Goal: Task Accomplishment & Management: Use online tool/utility

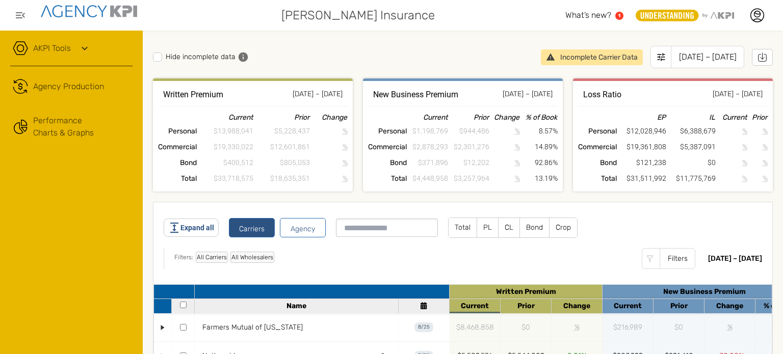
click at [505, 226] on label "CL" at bounding box center [508, 227] width 21 height 19
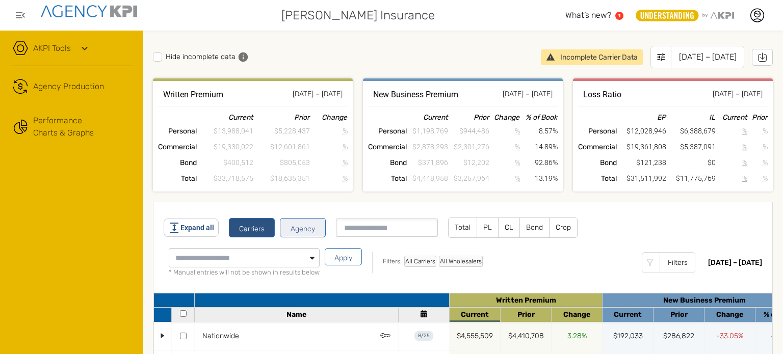
click at [308, 232] on button "Agency" at bounding box center [303, 227] width 46 height 19
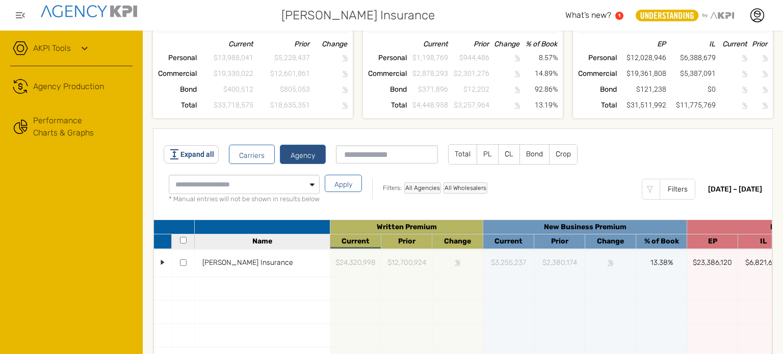
scroll to position [129, 0]
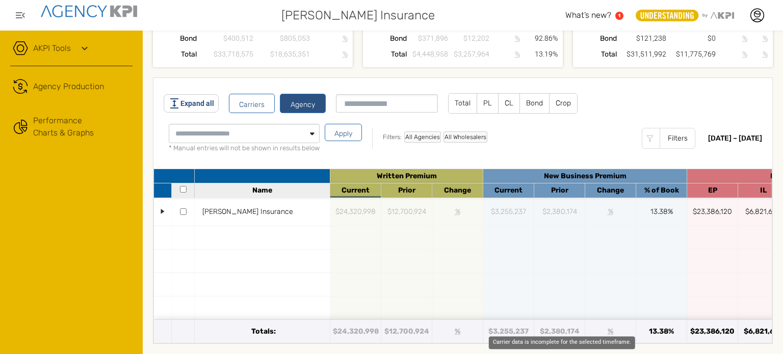
click at [562, 338] on div "Carrier data is incomplete for the selected timeframe." at bounding box center [562, 342] width 146 height 13
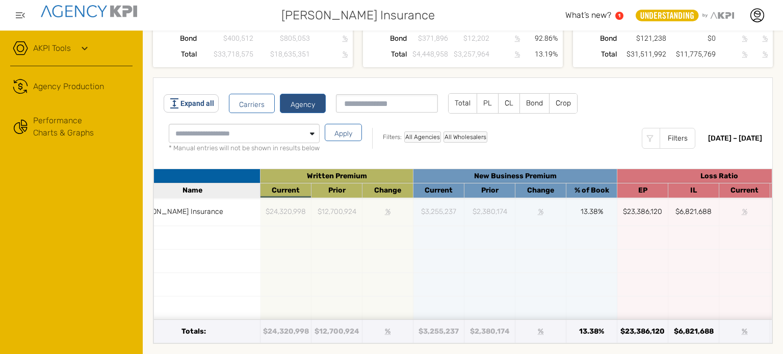
scroll to position [0, 14]
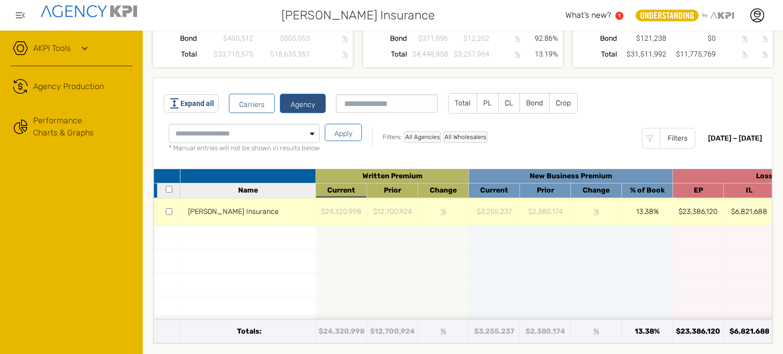
click at [172, 205] on div at bounding box center [168, 212] width 23 height 28
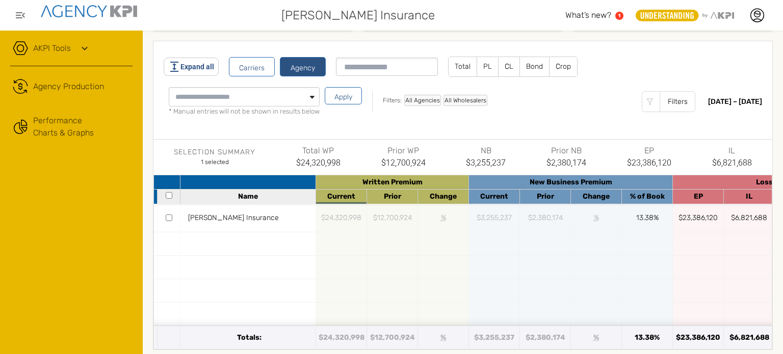
scroll to position [172, 0]
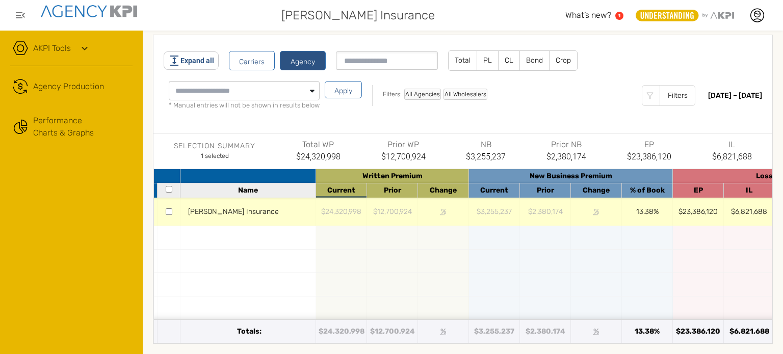
click at [262, 206] on span "[PERSON_NAME] Insurance" at bounding box center [248, 211] width 120 height 11
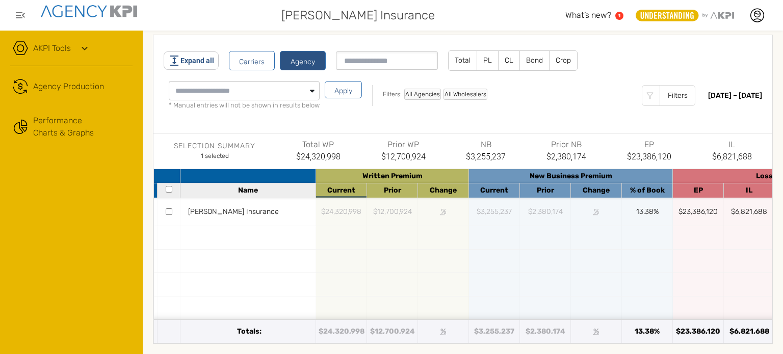
click at [220, 89] on input "Selected items" at bounding box center [214, 91] width 91 height 18
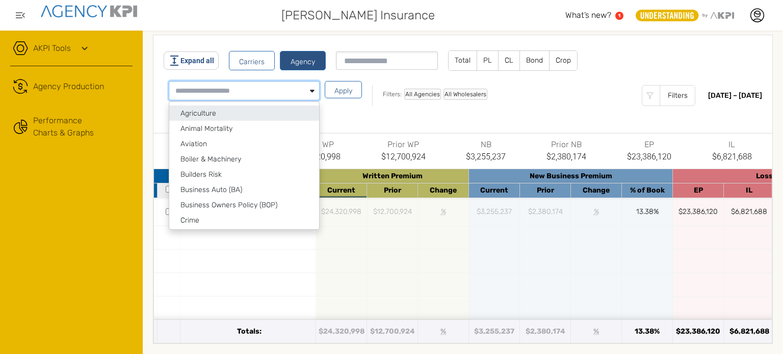
click at [220, 106] on div "Agriculture" at bounding box center [244, 113] width 150 height 15
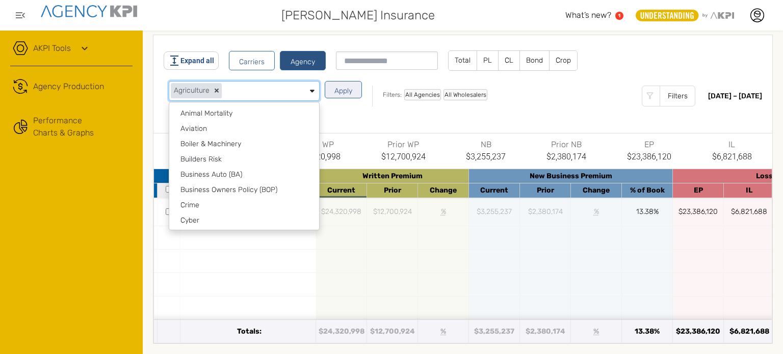
click at [335, 81] on button "Apply" at bounding box center [343, 89] width 37 height 17
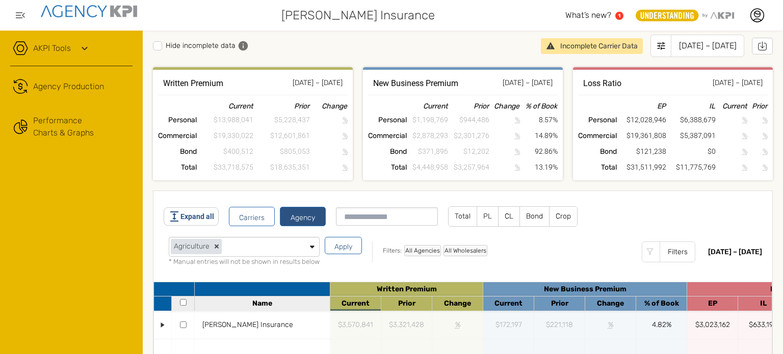
scroll to position [0, 0]
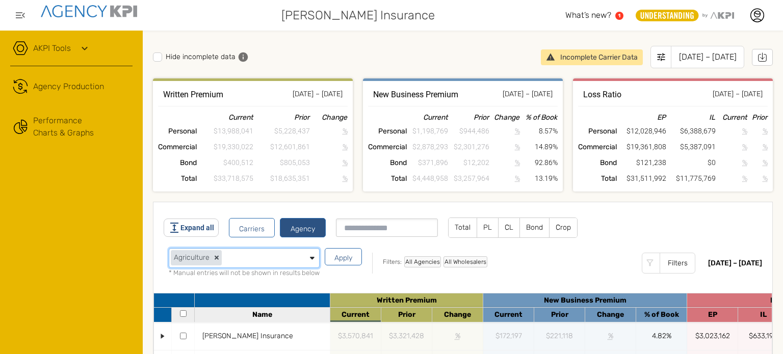
click at [312, 257] on icon at bounding box center [312, 258] width 5 height 3
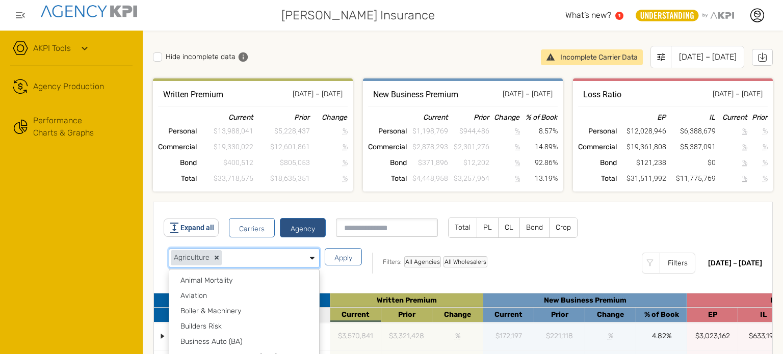
click at [214, 257] on button "Remove item" at bounding box center [216, 258] width 9 height 14
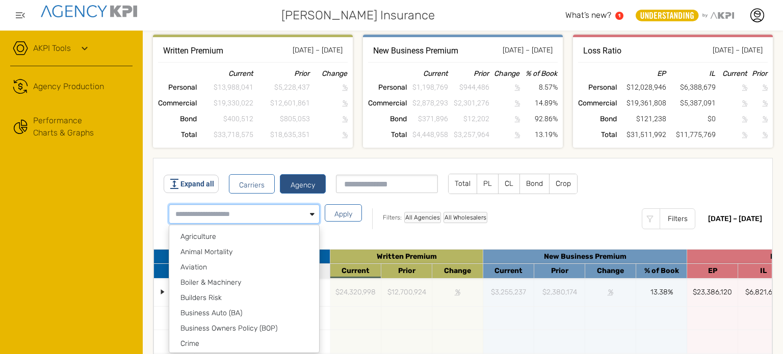
scroll to position [102, 0]
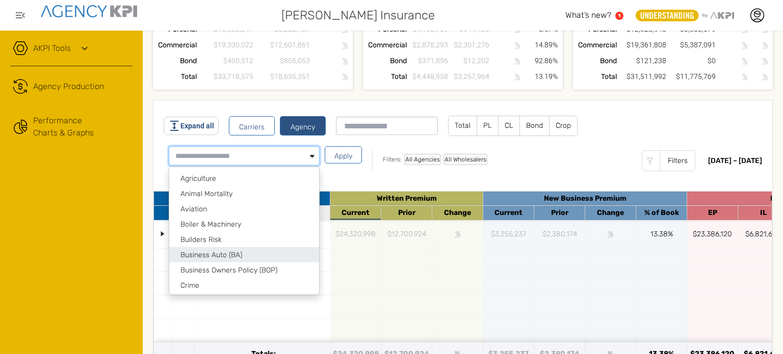
click at [214, 252] on div "Business Auto (BA)" at bounding box center [244, 254] width 150 height 15
click at [214, 249] on div "Business Owners Policy (BOP)" at bounding box center [244, 255] width 150 height 15
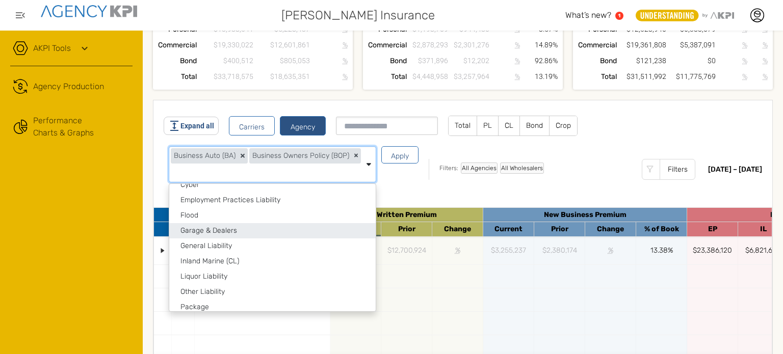
click at [206, 230] on div "Garage & Dealers" at bounding box center [272, 230] width 206 height 15
click at [206, 234] on div "General Liability" at bounding box center [272, 231] width 206 height 15
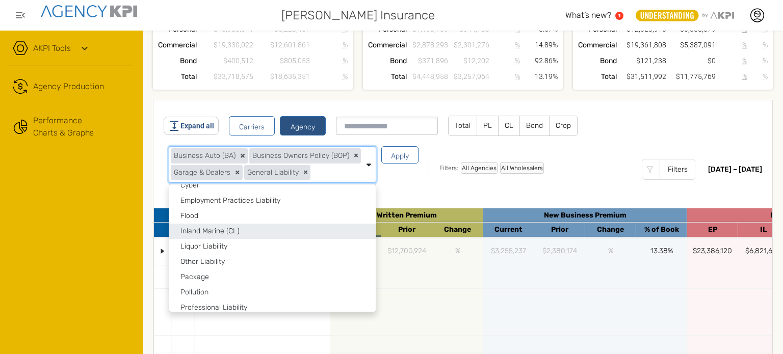
click at [206, 232] on div "Inland Marine (CL)" at bounding box center [272, 231] width 206 height 15
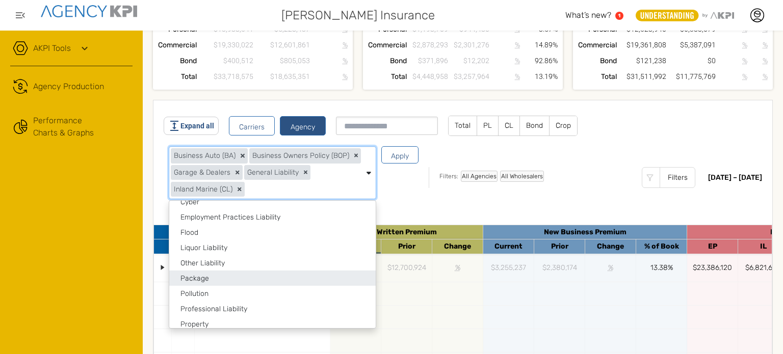
click at [209, 277] on div "Package" at bounding box center [272, 278] width 206 height 15
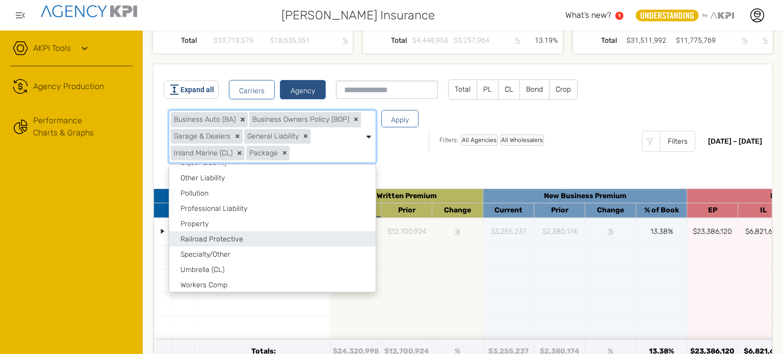
scroll to position [153, 0]
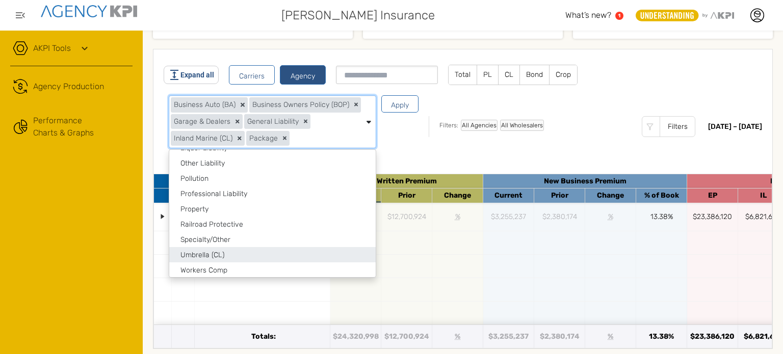
click at [213, 252] on div "Umbrella (CL)" at bounding box center [272, 254] width 206 height 15
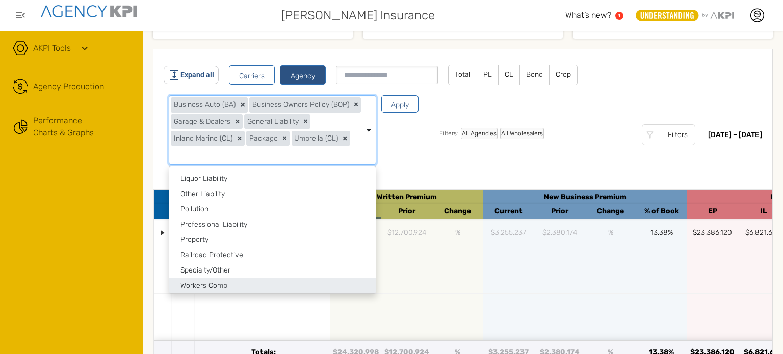
click at [212, 278] on div "Workers Comp" at bounding box center [272, 285] width 206 height 15
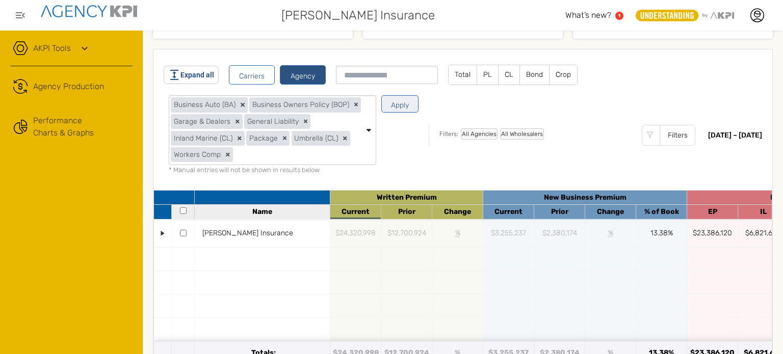
click at [411, 108] on button "Apply" at bounding box center [399, 103] width 37 height 17
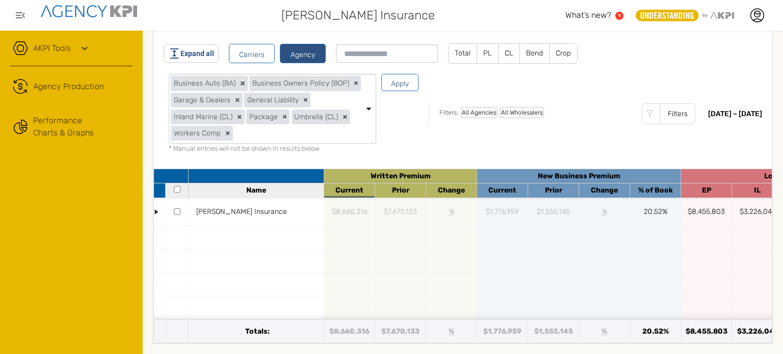
scroll to position [0, 0]
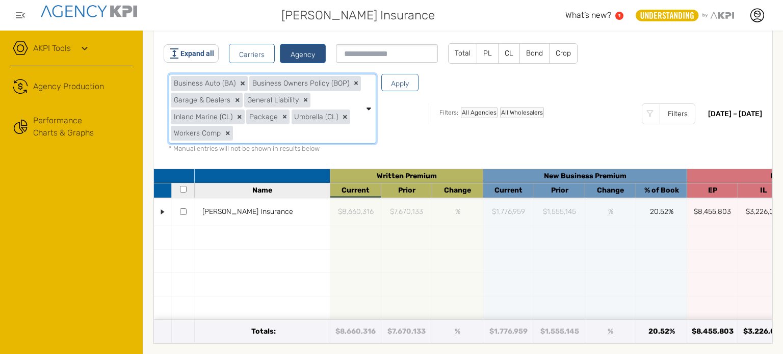
click at [236, 98] on icon "Remove item" at bounding box center [237, 100] width 4 height 4
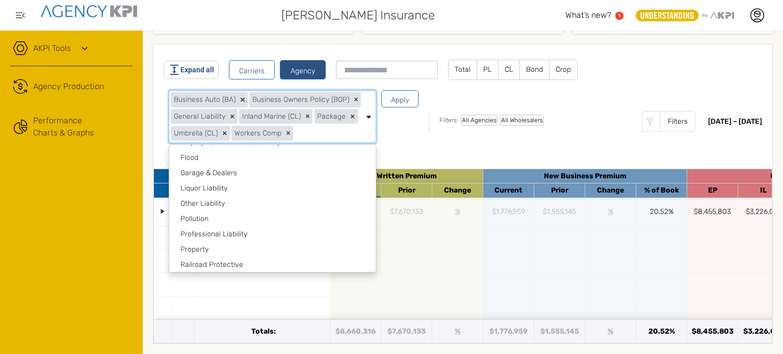
click at [487, 145] on div "Expand all Carriers Agency Total PL [PERSON_NAME] Crop Business Auto (BA) Busin…" at bounding box center [463, 107] width 598 height 94
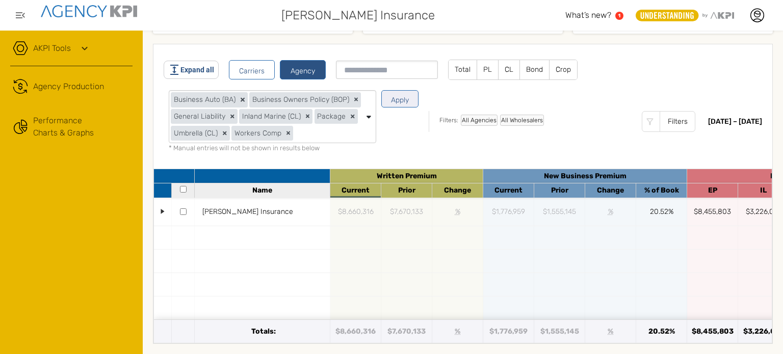
click at [389, 99] on button "Apply" at bounding box center [399, 98] width 37 height 17
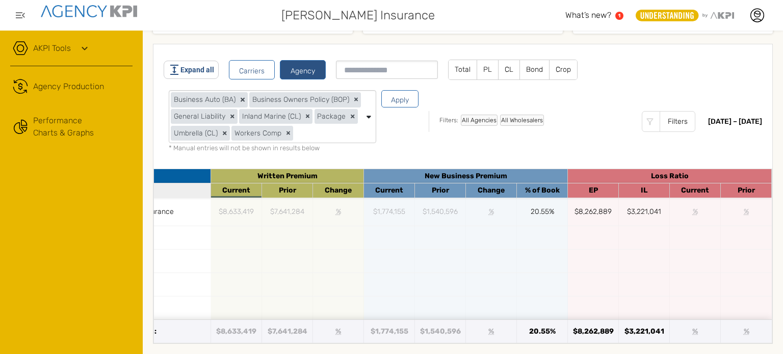
scroll to position [0, 0]
